Goal: Transaction & Acquisition: Purchase product/service

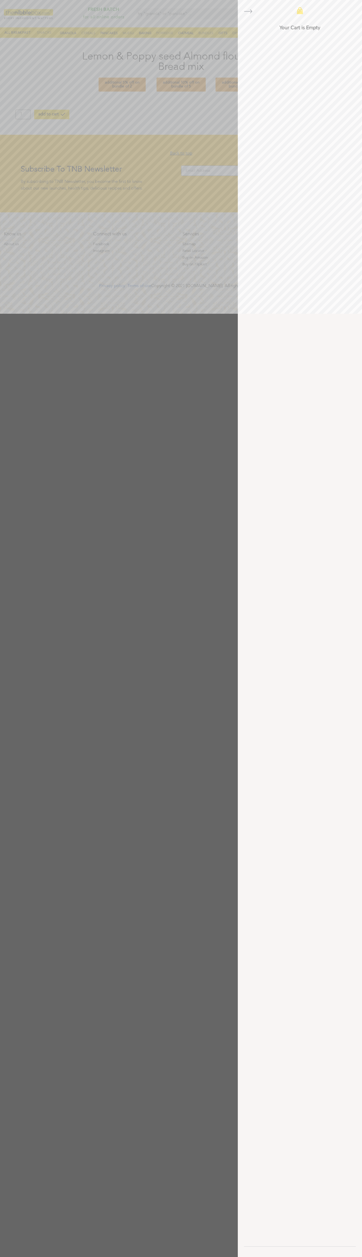
click at [300, 11] on icon at bounding box center [300, 10] width 6 height 7
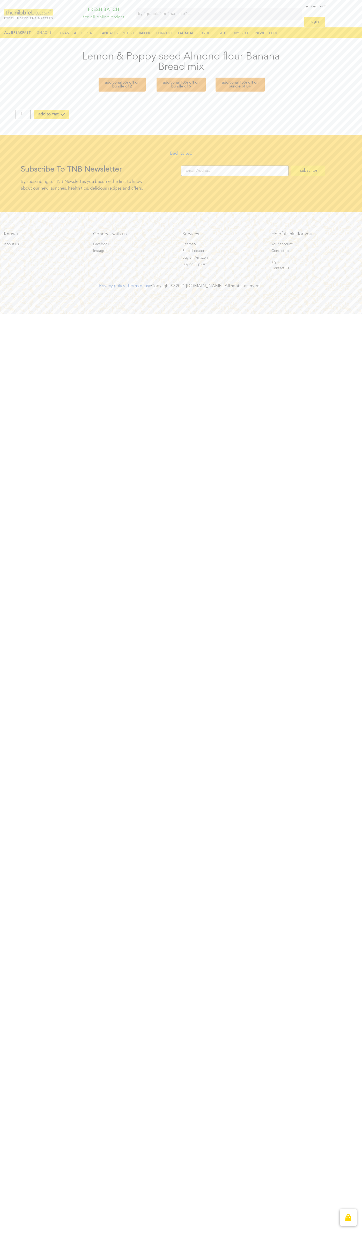
click at [348, 1217] on icon "View cart" at bounding box center [348, 1217] width 6 height 7
type input "[EMAIL_ADDRESS][DOMAIN_NAME]"
